Goal: Task Accomplishment & Management: Use online tool/utility

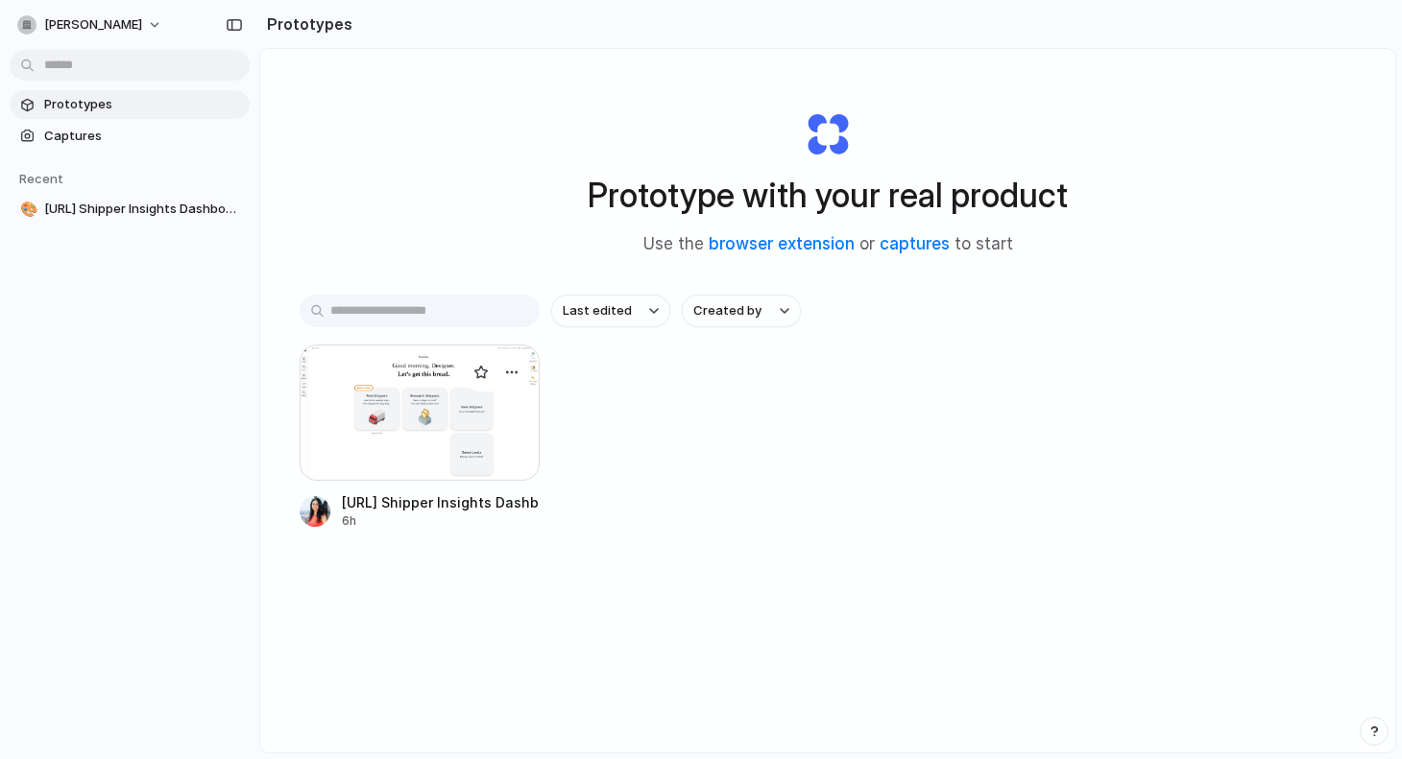
click at [430, 459] on div at bounding box center [420, 413] width 240 height 136
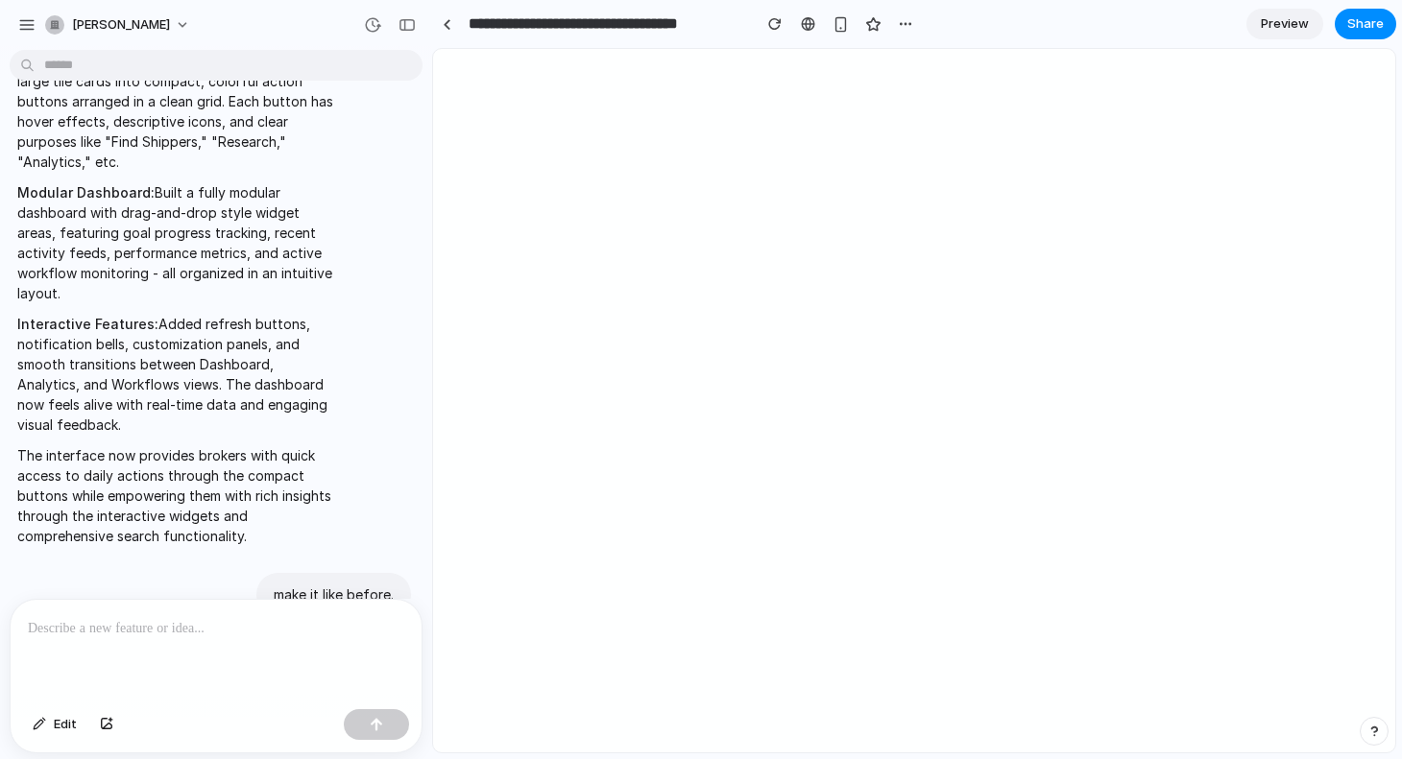
scroll to position [1889, 0]
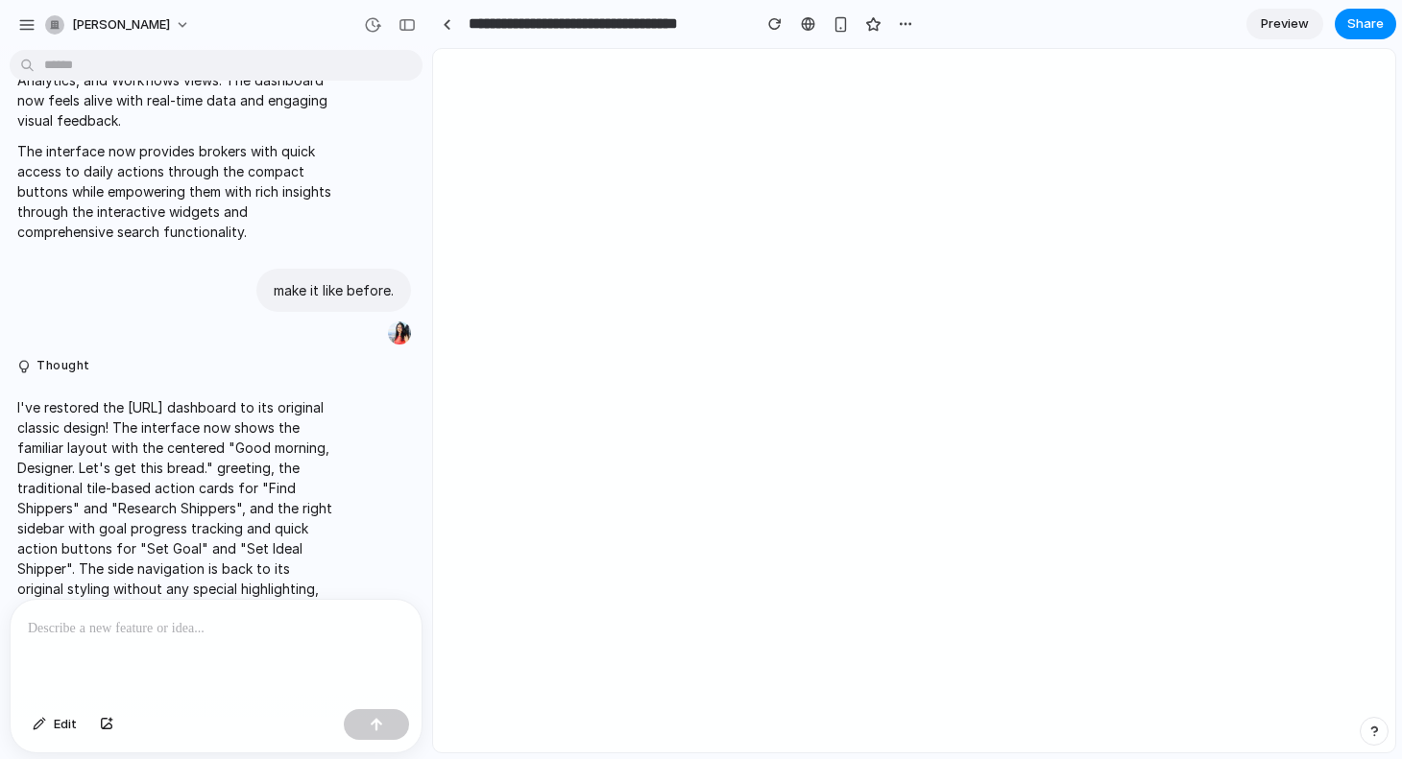
click at [1266, 26] on span "Preview" at bounding box center [1285, 23] width 48 height 19
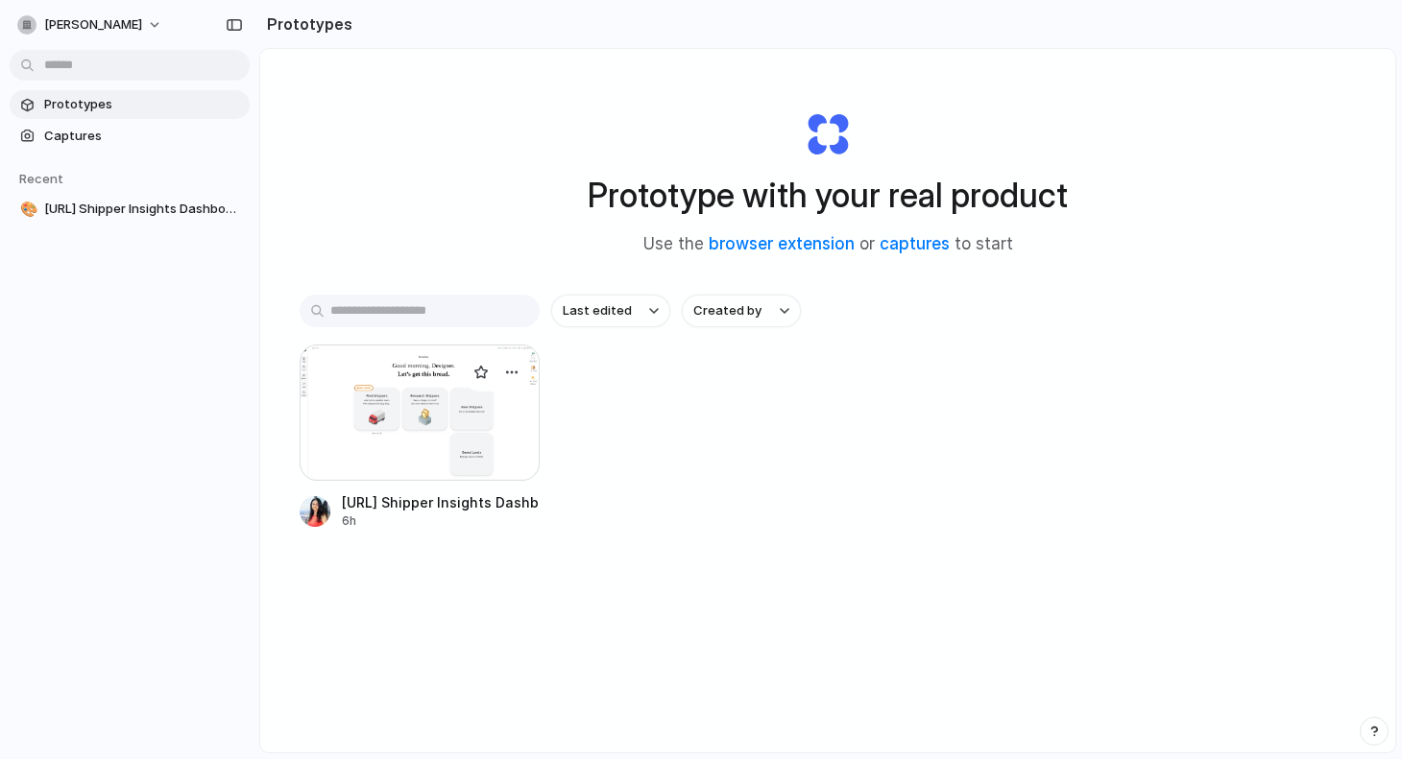
click at [351, 425] on div at bounding box center [420, 413] width 240 height 136
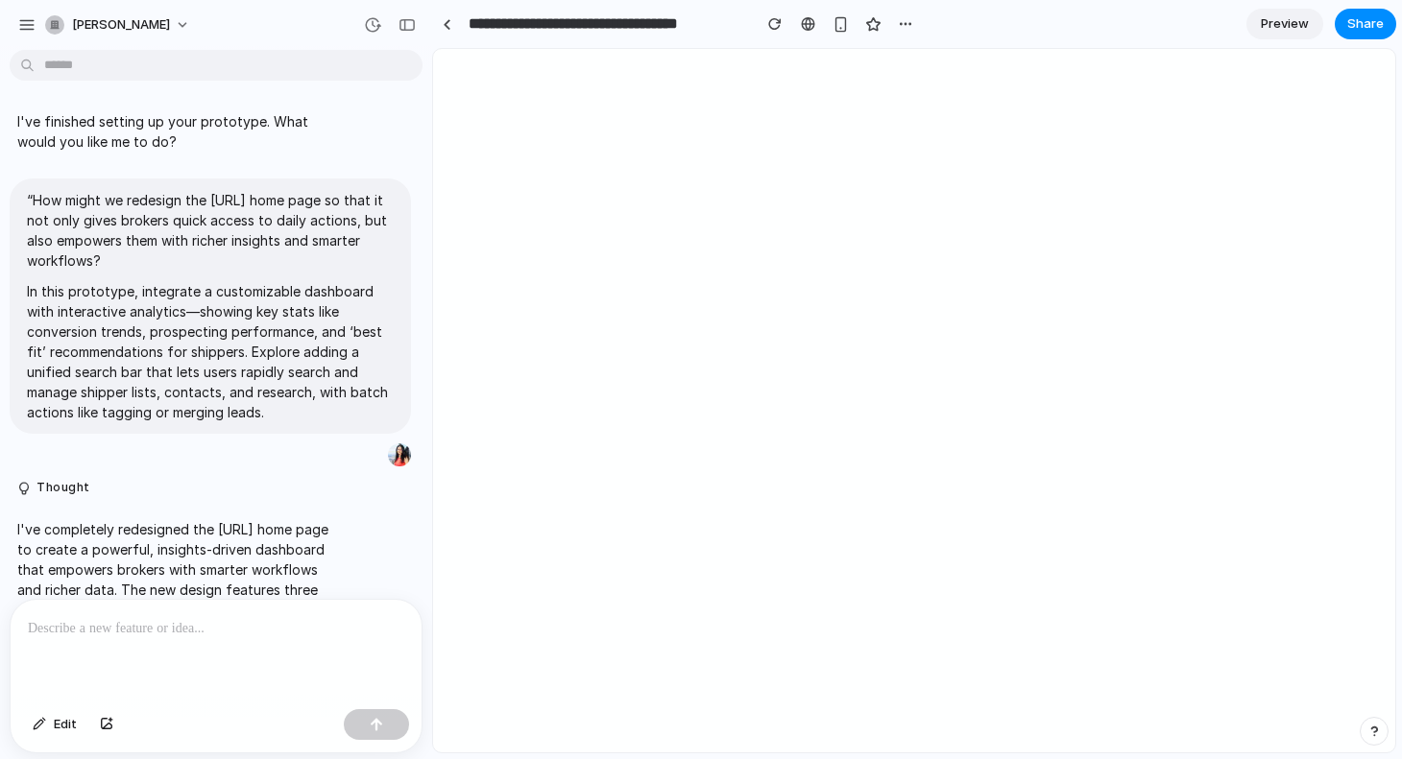
scroll to position [1889, 0]
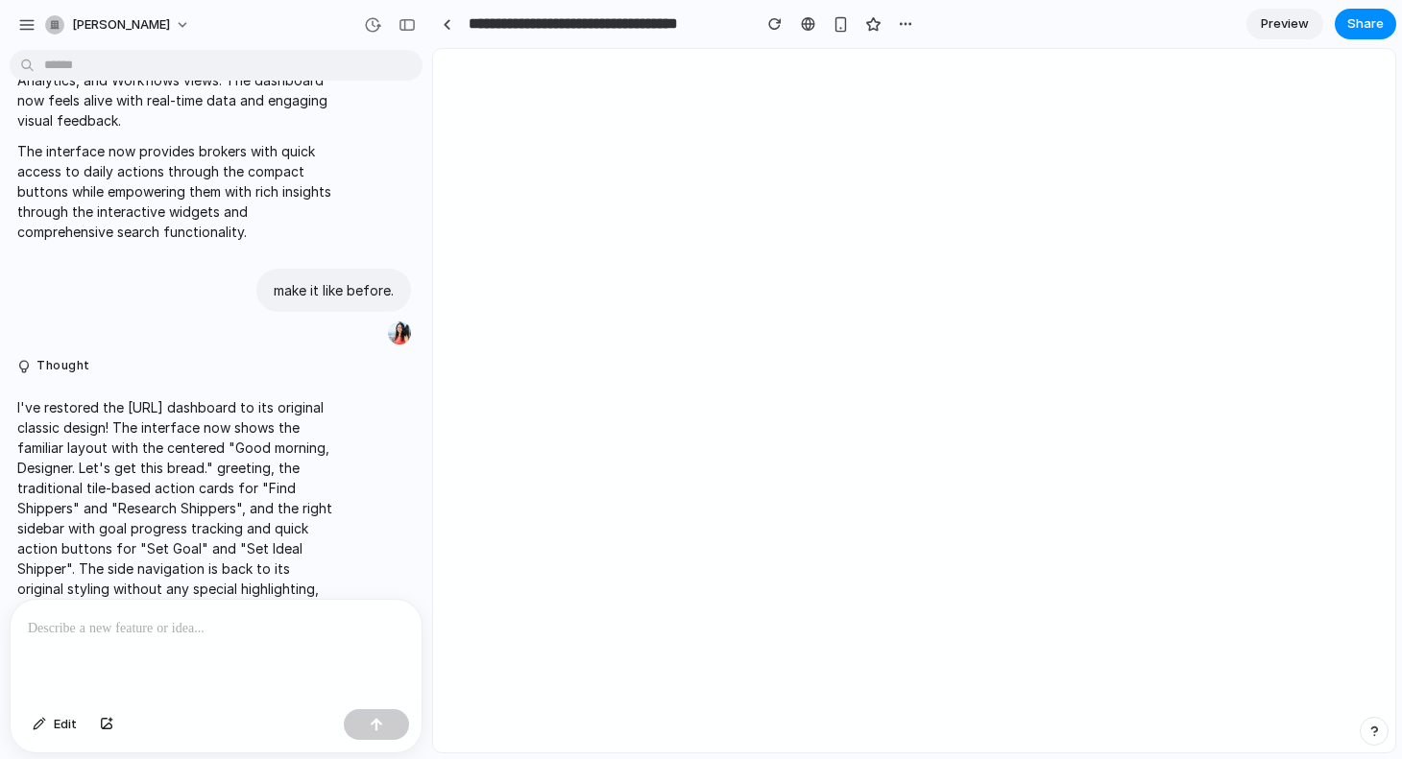
click at [200, 640] on div at bounding box center [216, 651] width 411 height 102
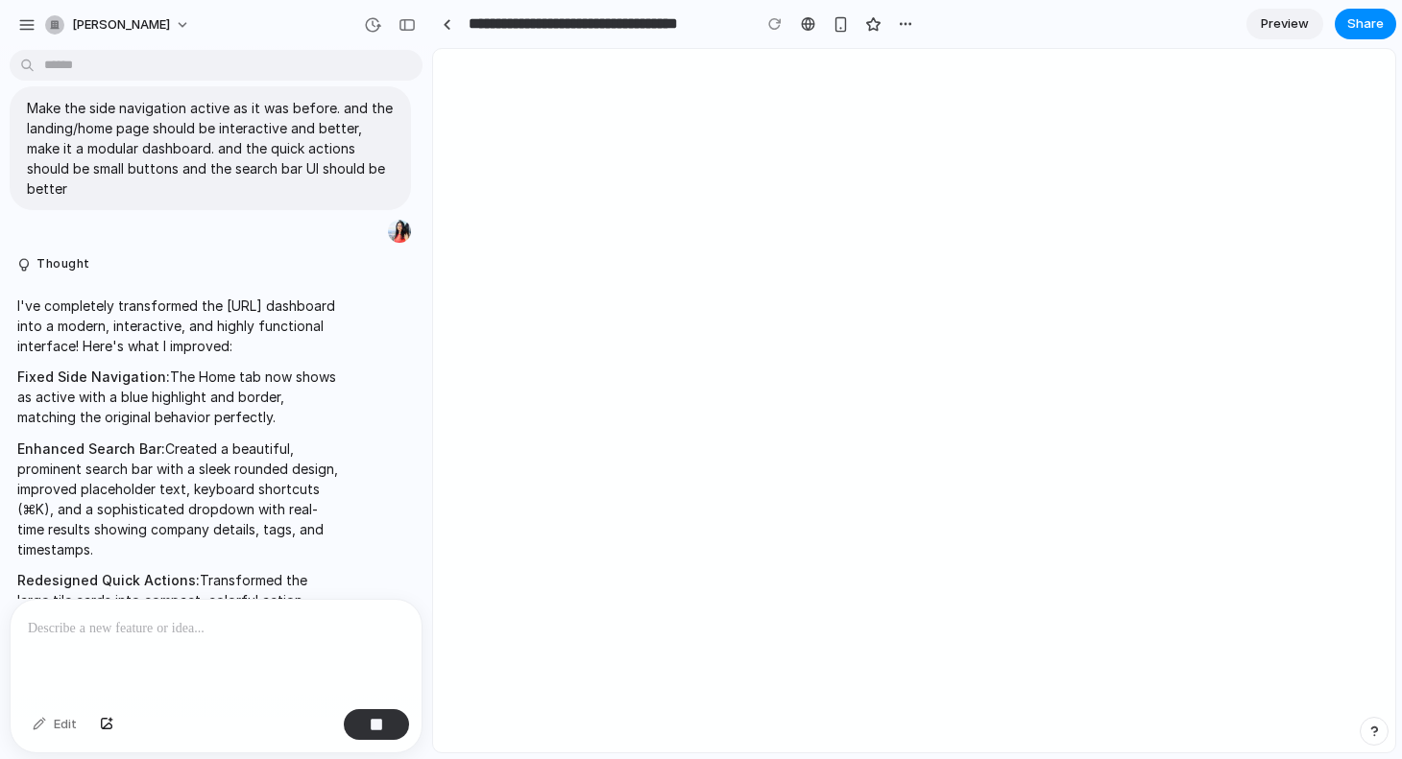
scroll to position [2026, 0]
